Goal: Information Seeking & Learning: Find specific fact

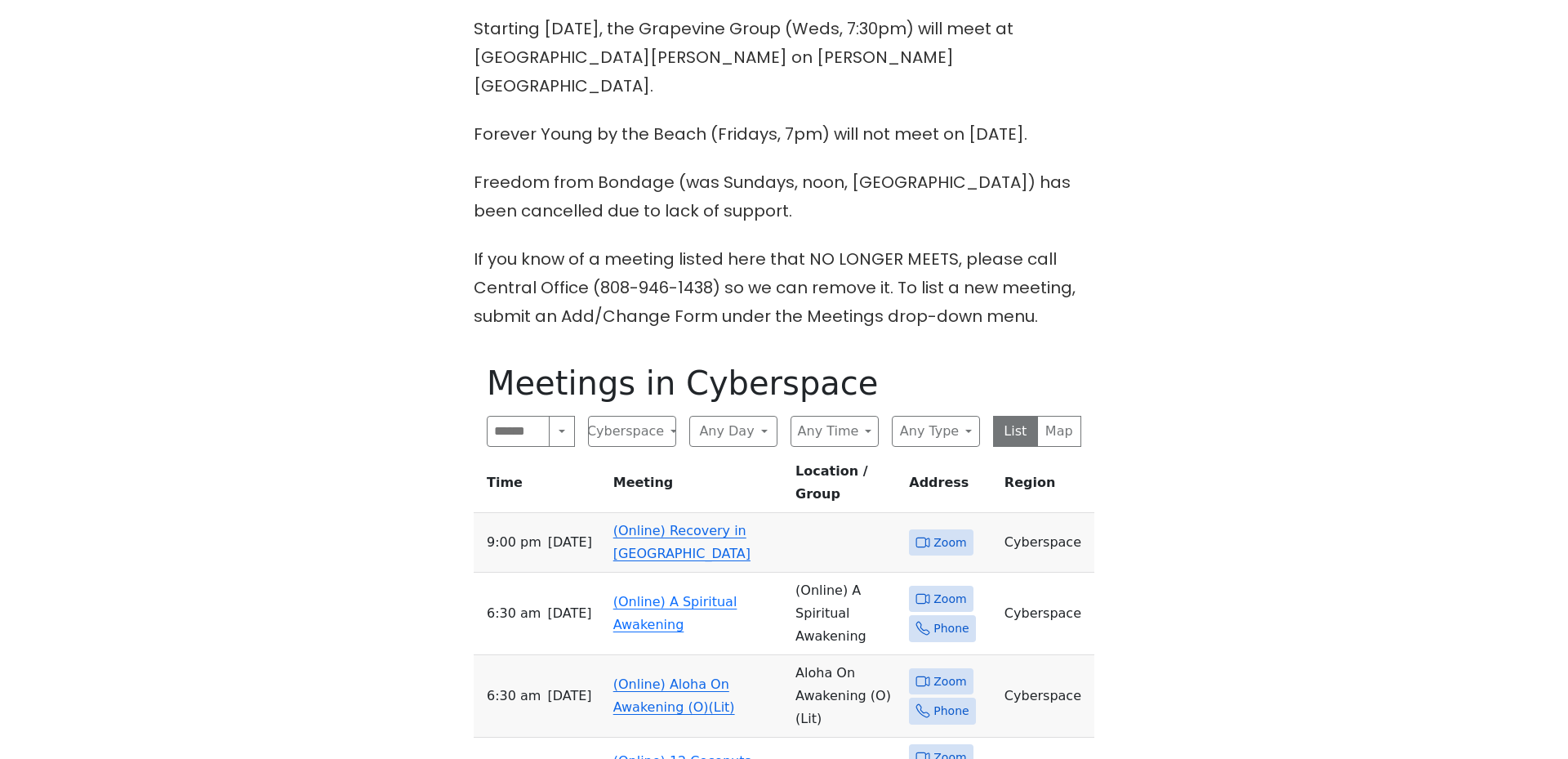
scroll to position [654, 0]
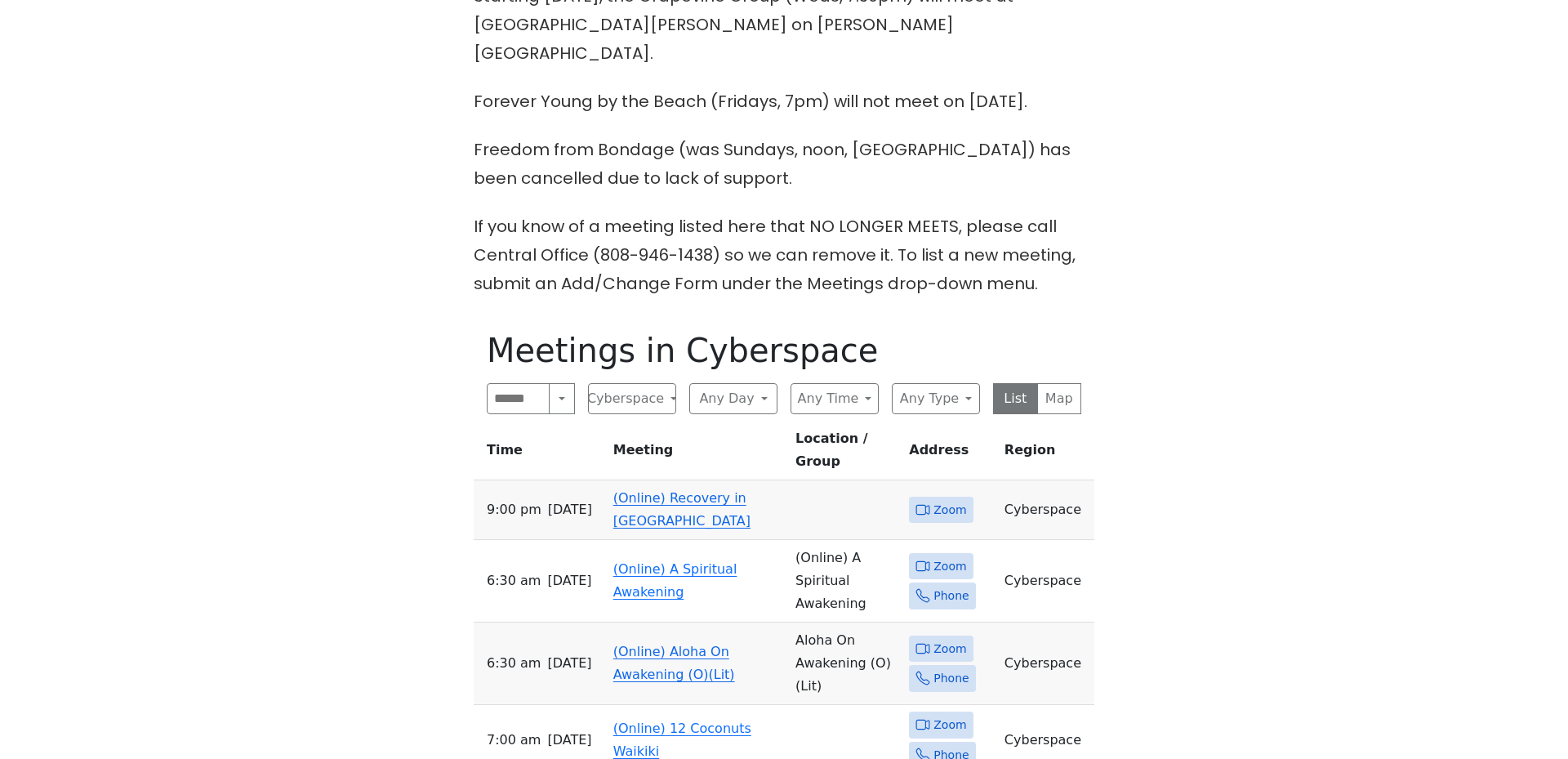
click at [661, 490] on link "(Online) Recovery in [GEOGRAPHIC_DATA]" at bounding box center [681, 509] width 137 height 38
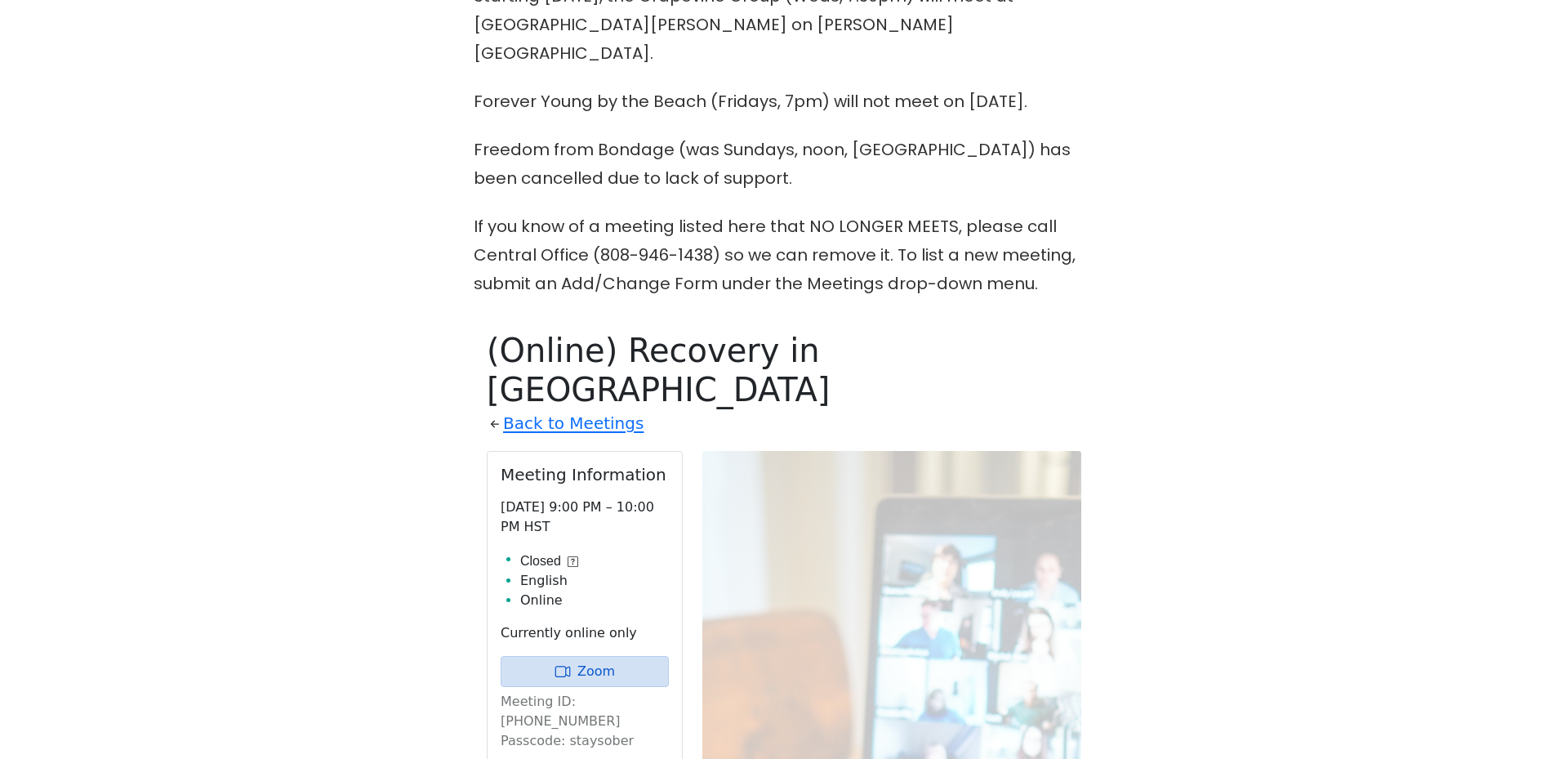
scroll to position [943, 0]
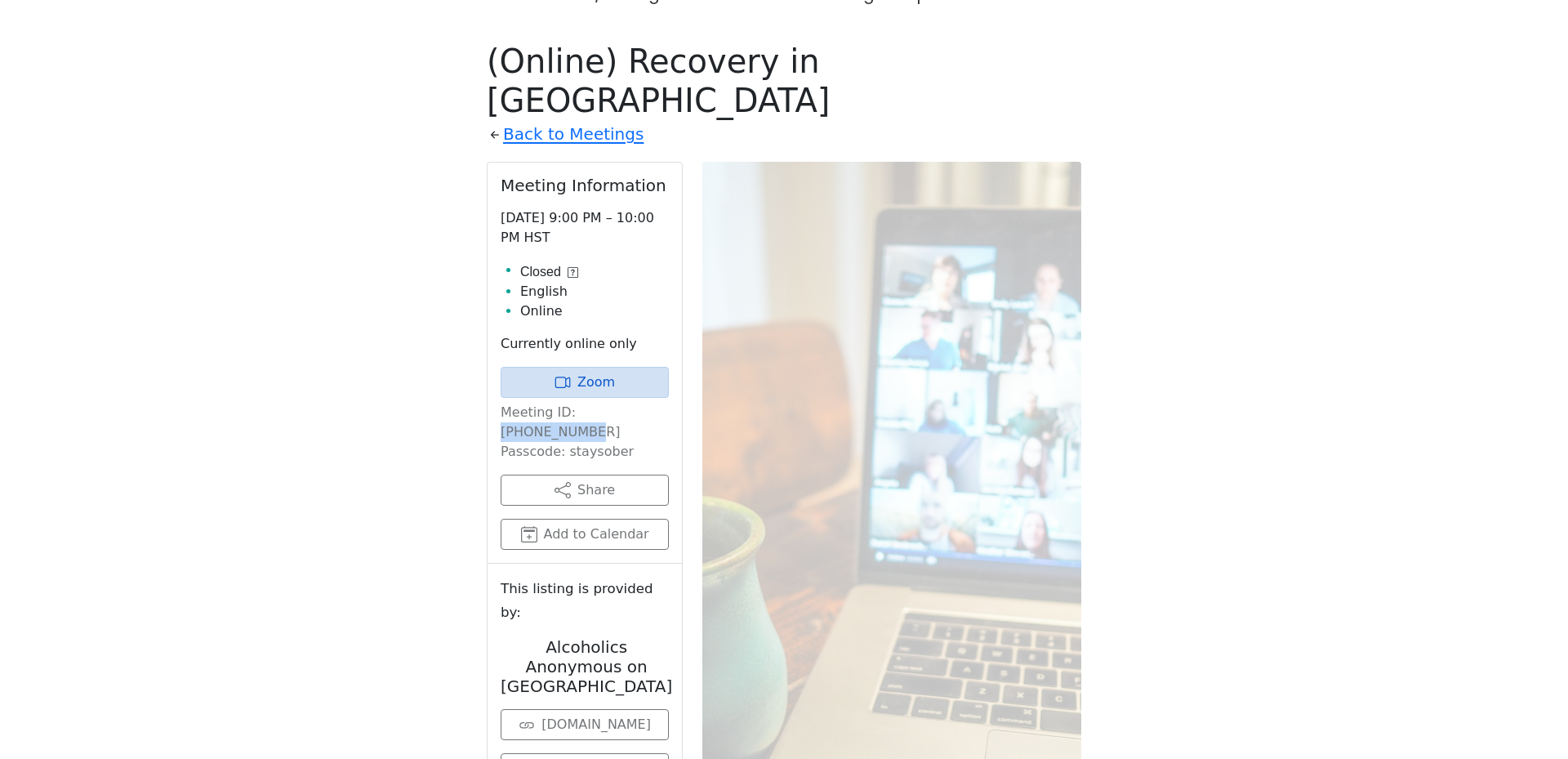
drag, startPoint x: 571, startPoint y: 344, endPoint x: 647, endPoint y: 343, distance: 76.0
click at [647, 403] on p "Meeting ID: [PHONE_NUMBER] Passcode: staysober" at bounding box center [584, 432] width 168 height 59
copy p "[PHONE_NUMBER]"
click at [597, 403] on p "Meeting ID: [PHONE_NUMBER] Passcode: staysober" at bounding box center [584, 432] width 168 height 59
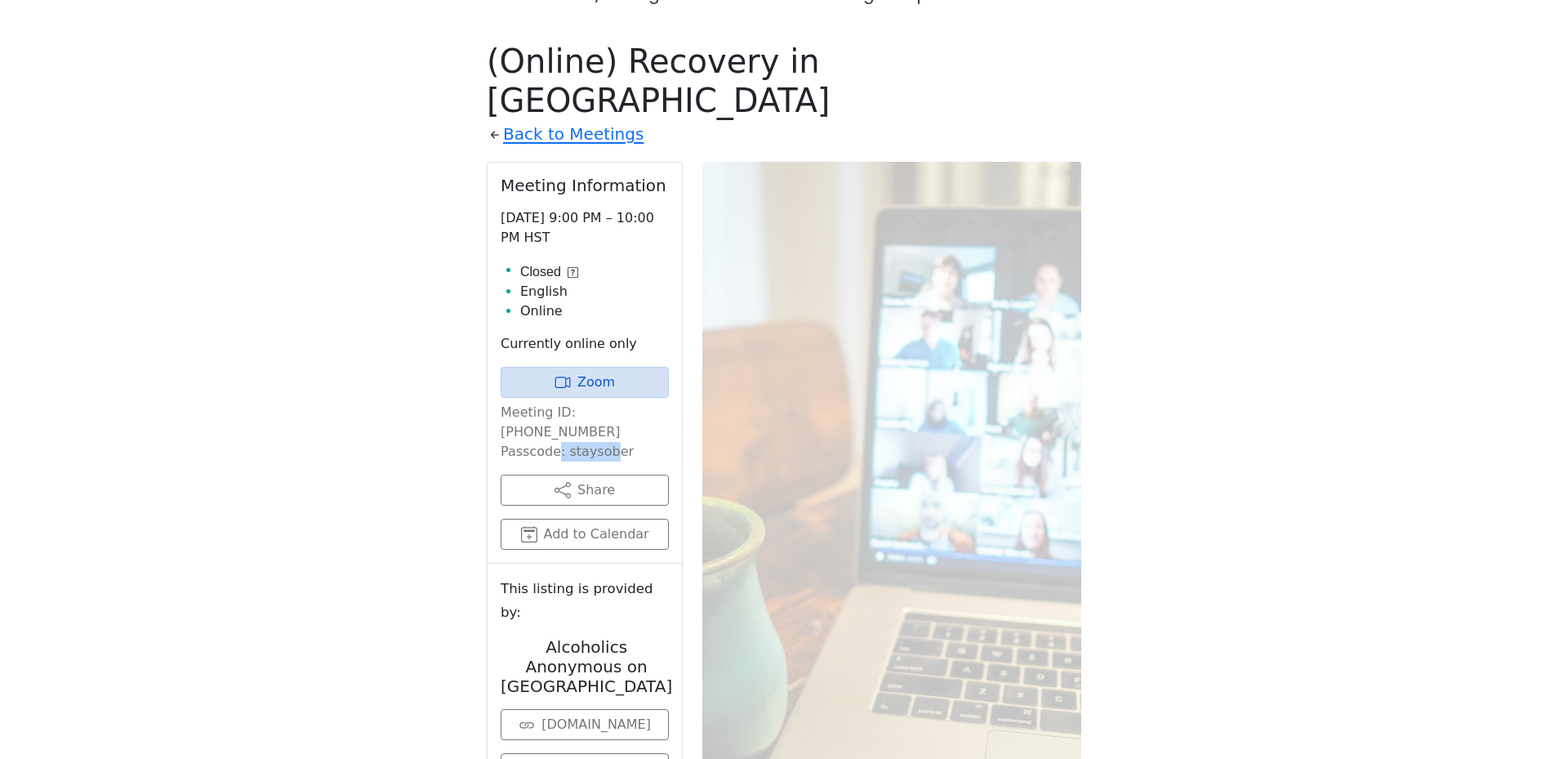
copy p "staysober"
click at [597, 403] on p "Meeting ID: [PHONE_NUMBER] Passcode: staysober" at bounding box center [584, 432] width 168 height 59
